Goal: Task Accomplishment & Management: Use online tool/utility

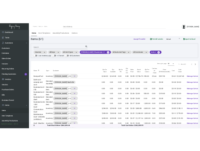
scroll to position [342, 0]
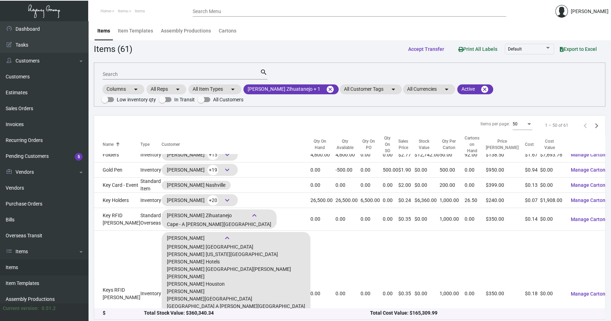
click at [338, 53] on div "Items (61) Accept Transfer Print All Labels Default Export to Excel" at bounding box center [350, 48] width 512 height 13
click at [326, 90] on mat-icon "cancel" at bounding box center [330, 89] width 8 height 8
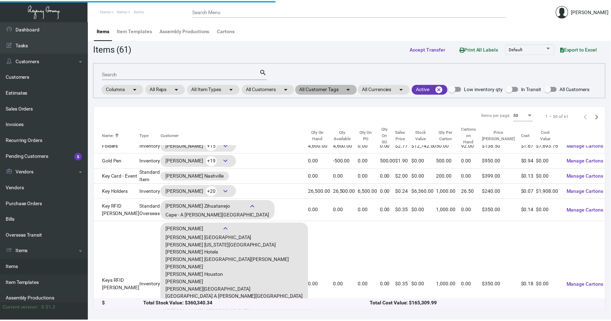
scroll to position [331, 0]
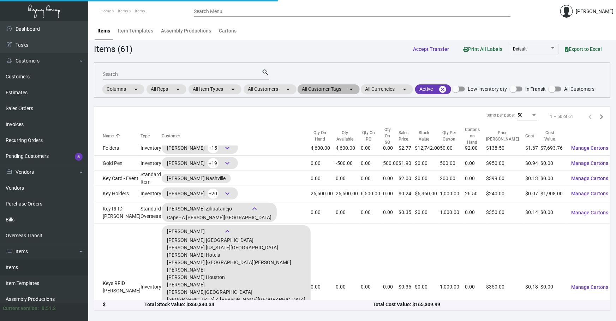
click at [320, 90] on mat-chip "All Customer Tags arrow_drop_down" at bounding box center [328, 89] width 62 height 10
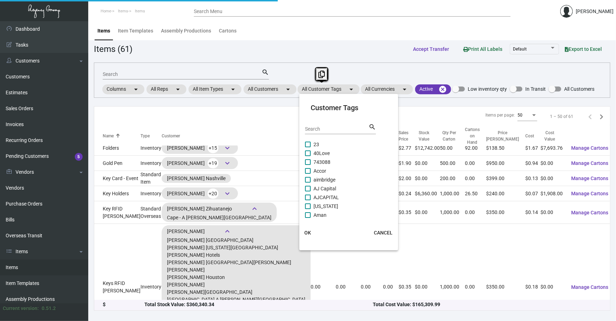
drag, startPoint x: 320, startPoint y: 90, endPoint x: 280, endPoint y: 86, distance: 39.8
click at [277, 90] on div at bounding box center [308, 160] width 616 height 321
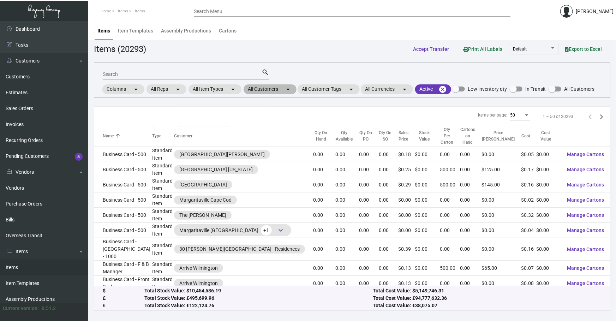
click at [282, 86] on mat-chip "All Customers arrow_drop_down" at bounding box center [269, 89] width 53 height 10
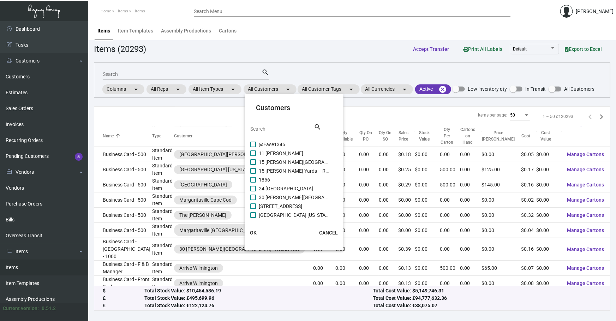
click at [275, 125] on div "Search" at bounding box center [282, 128] width 64 height 11
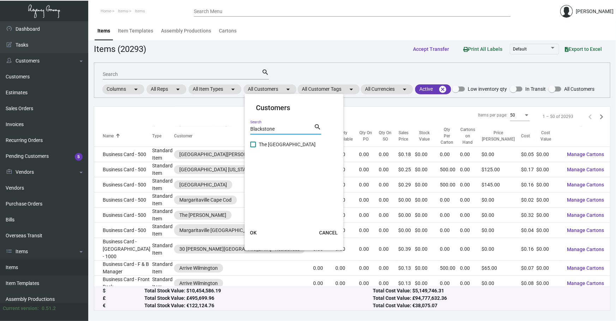
type input "Blackstone"
click at [305, 143] on span "The [GEOGRAPHIC_DATA]" at bounding box center [294, 144] width 71 height 8
click at [253, 147] on input "The [GEOGRAPHIC_DATA]" at bounding box center [253, 147] width 0 height 0
checkbox input "true"
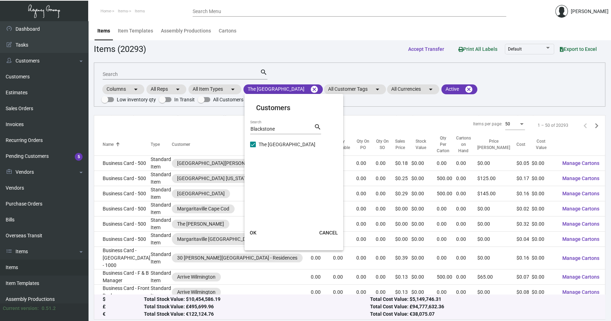
click at [255, 230] on span "OK" at bounding box center [253, 233] width 7 height 6
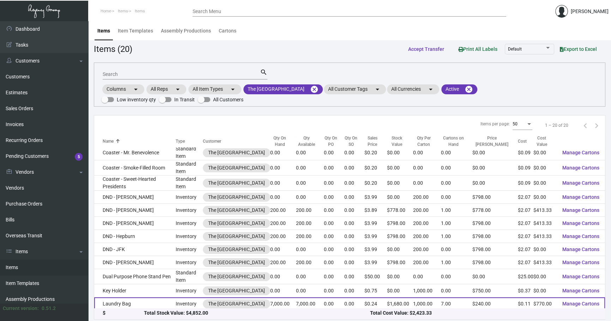
scroll to position [120, 0]
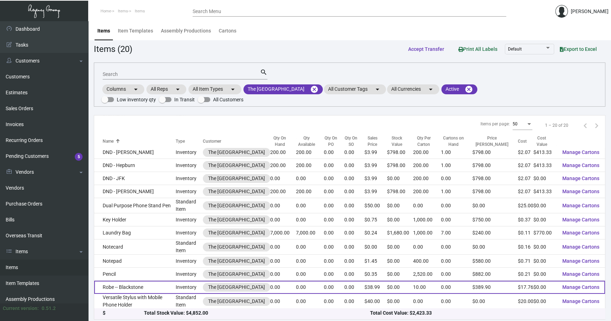
click at [129, 287] on td "Robe -- Blackstone" at bounding box center [134, 286] width 81 height 13
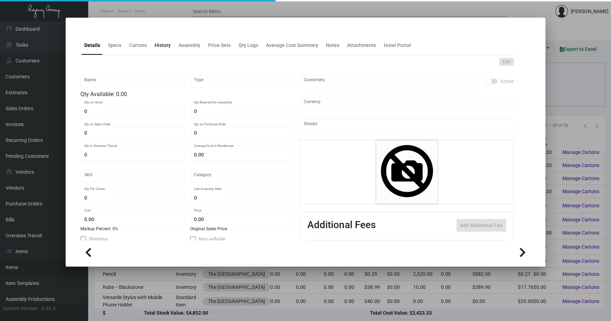
type input "Robe -- Blackstone"
type input "Inventory"
type input "$ 17.76"
type input "Overseas"
type input "10"
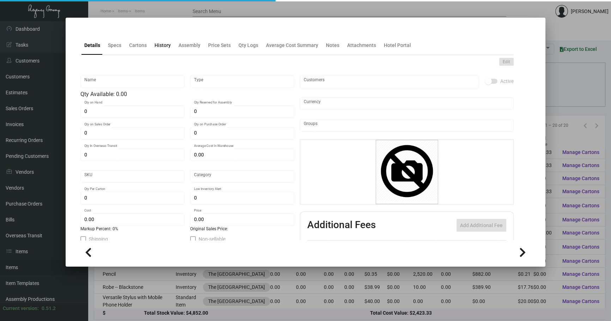
type input "70"
type input "$ 17.76"
type input "$ 38.99"
checkbox input "true"
type input "United States Dollar $"
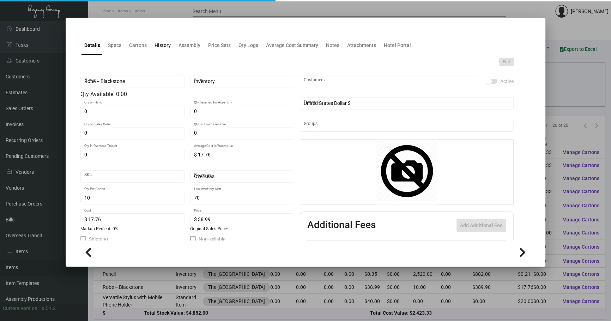
click at [155, 53] on ng-component "Details Specs Cartons History Assembly Price Sets Qty Logs Average Cost Summary…" at bounding box center [305, 146] width 450 height 235
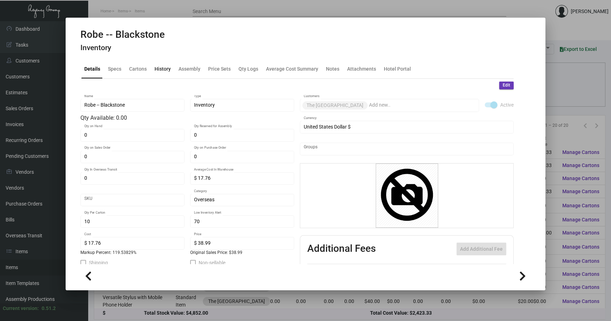
click at [161, 64] on div "History" at bounding box center [163, 68] width 22 height 17
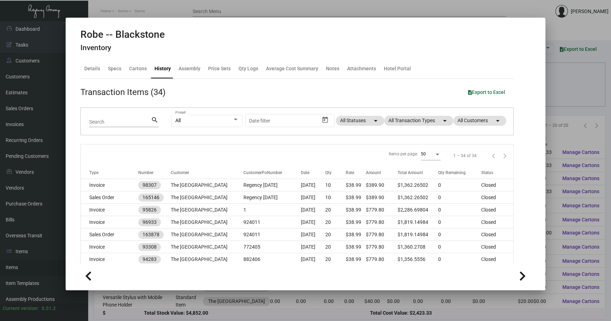
click at [404, 115] on div "All Preset Start date – Date filter All Statuses arrow_drop_down All Transactio…" at bounding box center [337, 122] width 333 height 28
click at [401, 121] on mat-chip "All Transaction Types arrow_drop_down" at bounding box center [418, 121] width 69 height 10
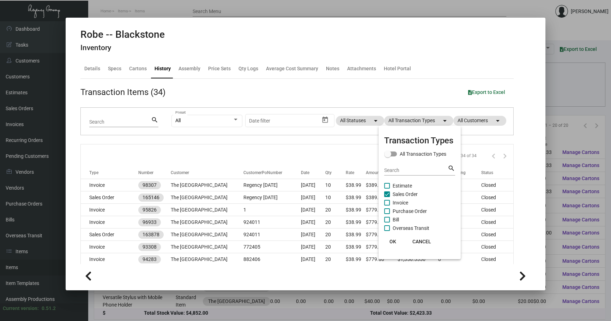
click at [398, 210] on span "Purchase Order" at bounding box center [410, 211] width 34 height 8
click at [387, 214] on input "Purchase Order" at bounding box center [387, 214] width 0 height 0
checkbox input "true"
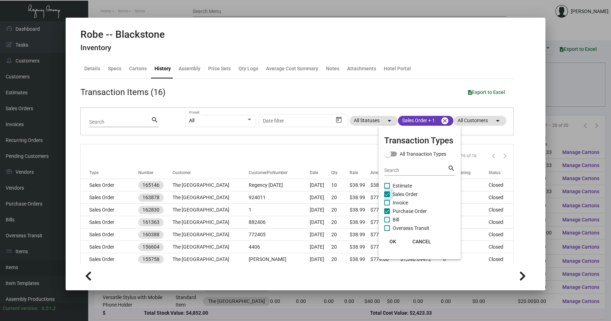
click at [399, 193] on span "Sales Order" at bounding box center [405, 194] width 25 height 8
click at [387, 197] on input "Sales Order" at bounding box center [387, 197] width 0 height 0
checkbox input "false"
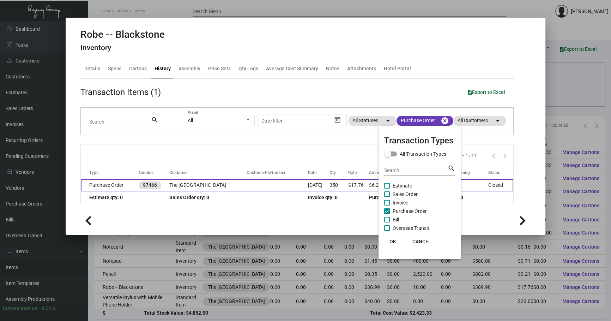
click at [299, 185] on div at bounding box center [305, 160] width 611 height 321
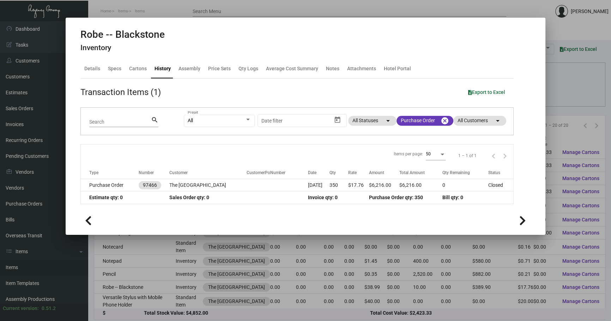
click at [591, 193] on div at bounding box center [305, 160] width 611 height 321
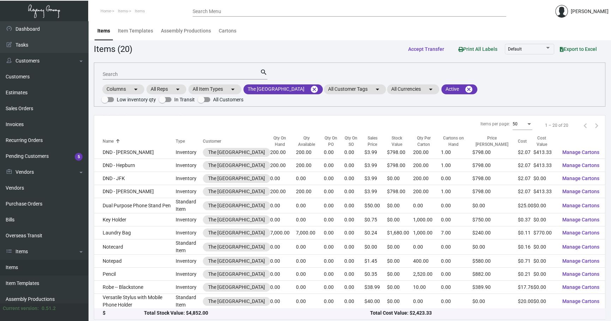
scroll to position [1, 0]
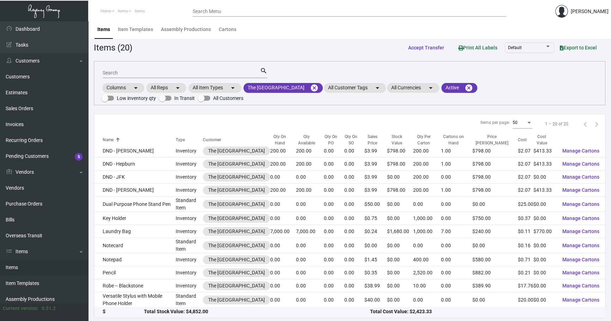
click at [427, 114] on div "Items per page: 50 1 – 20 of 20" at bounding box center [349, 124] width 511 height 20
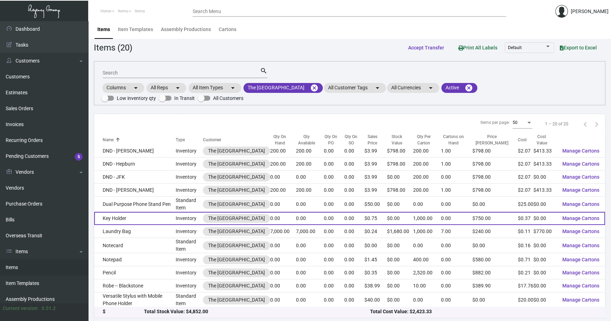
click at [592, 218] on span "Manage Cartons" at bounding box center [580, 218] width 37 height 6
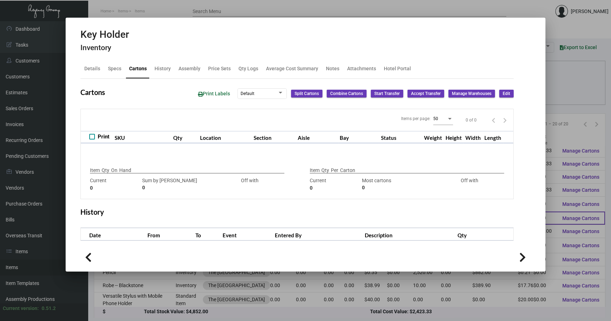
type input "0"
type input "1,000"
type input "1000"
type input "0"
